Goal: Navigation & Orientation: Find specific page/section

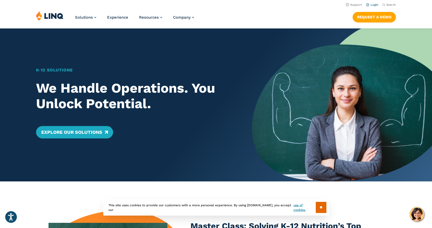
click at [374, 6] on link "Login" at bounding box center [372, 4] width 12 height 3
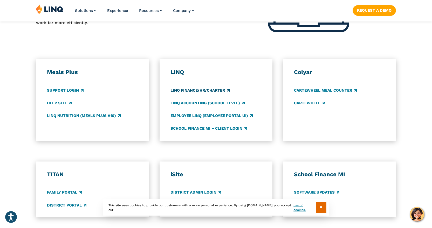
scroll to position [311, 0]
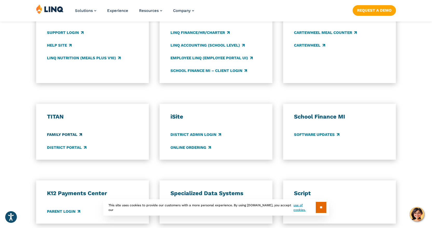
click at [65, 134] on link "Family Portal" at bounding box center [64, 135] width 35 height 6
